Goal: Task Accomplishment & Management: Manage account settings

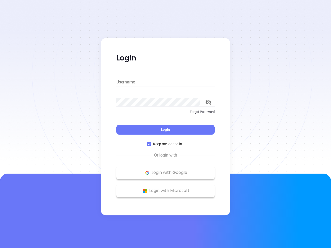
click at [165, 124] on div "Login" at bounding box center [165, 127] width 98 height 16
click at [165, 82] on input "Username" at bounding box center [165, 82] width 98 height 8
click at [208, 102] on icon "toggle password visibility" at bounding box center [208, 102] width 6 height 5
click at [165, 130] on span "Login" at bounding box center [165, 129] width 9 height 4
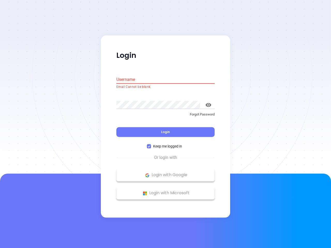
click at [165, 144] on span "Keep me logged in" at bounding box center [167, 147] width 33 height 6
click at [151, 144] on input "Keep me logged in" at bounding box center [149, 146] width 4 height 4
checkbox input "false"
click at [165, 173] on p "Login with Google" at bounding box center [165, 175] width 93 height 8
click at [165, 191] on p "Login with Microsoft" at bounding box center [165, 193] width 93 height 8
